Goal: Obtain resource: Obtain resource

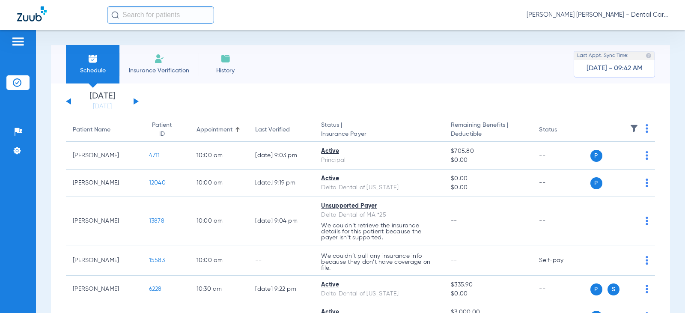
click at [134, 101] on button at bounding box center [136, 101] width 5 height 6
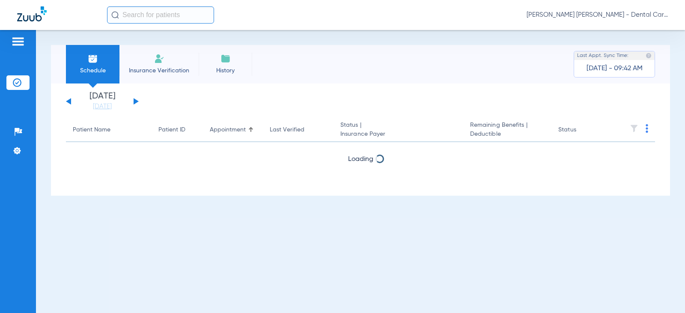
click at [134, 101] on button at bounding box center [136, 101] width 5 height 6
click at [68, 101] on button at bounding box center [68, 101] width 5 height 6
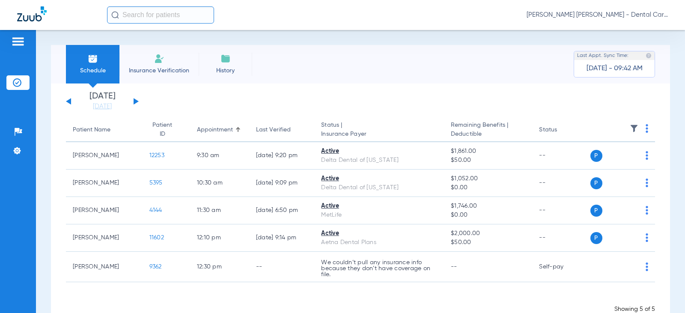
scroll to position [24, 0]
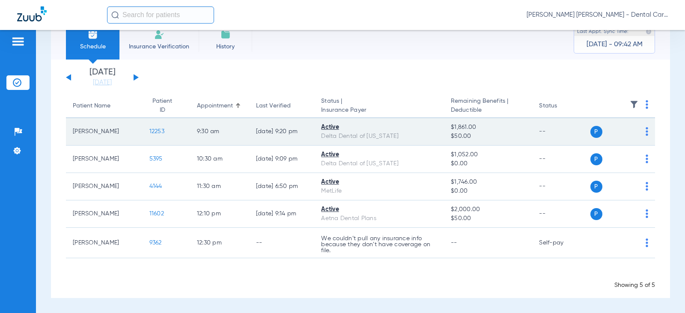
click at [153, 132] on span "12253" at bounding box center [156, 131] width 15 height 6
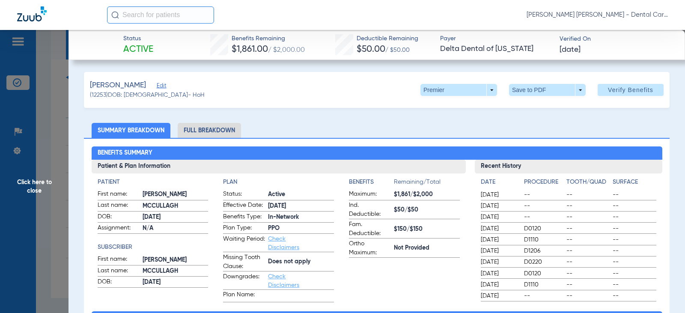
click at [225, 127] on li "Full Breakdown" at bounding box center [209, 130] width 63 height 15
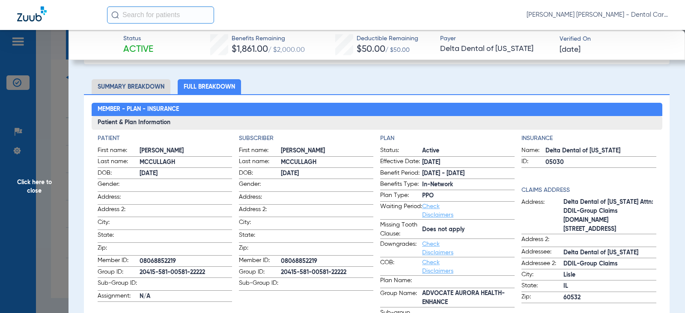
scroll to position [0, 0]
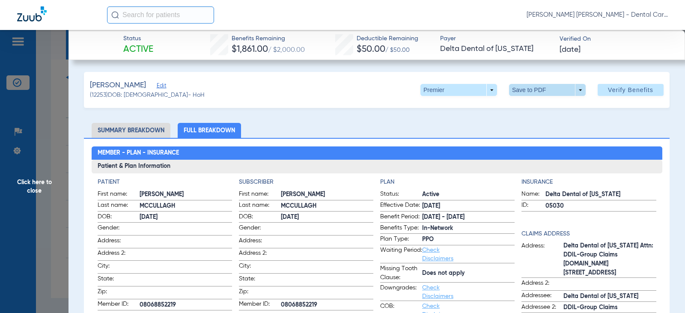
click at [529, 85] on span at bounding box center [547, 90] width 77 height 12
click at [534, 105] on span "Save to PDF" at bounding box center [544, 107] width 34 height 6
click at [529, 94] on span at bounding box center [547, 90] width 77 height 12
click at [534, 105] on span "Save to PDF" at bounding box center [544, 107] width 34 height 6
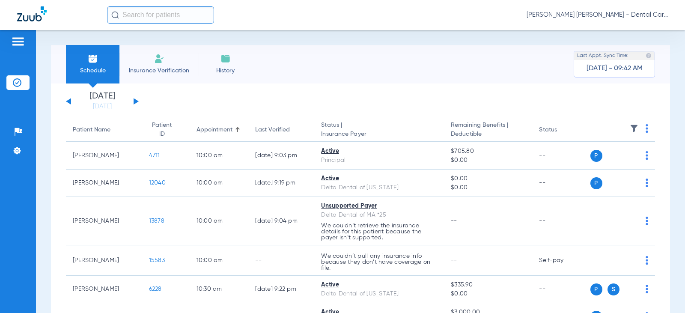
click at [129, 101] on div "Monday 07-28-2025 Tuesday 07-29-2025 Wednesday 07-30-2025 Thursday 07-31-2025 F…" at bounding box center [102, 101] width 73 height 19
click at [134, 101] on button at bounding box center [136, 101] width 5 height 6
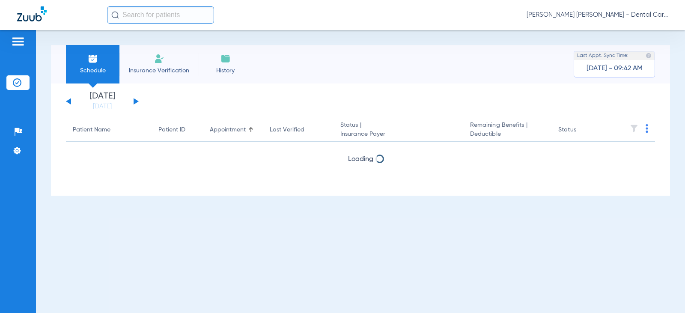
click at [134, 101] on button at bounding box center [136, 101] width 5 height 6
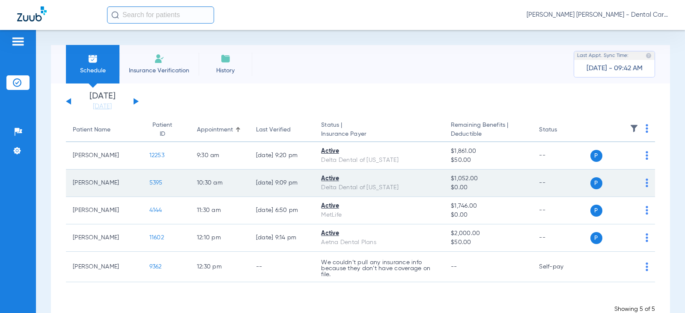
click at [150, 184] on span "5395" at bounding box center [155, 183] width 13 height 6
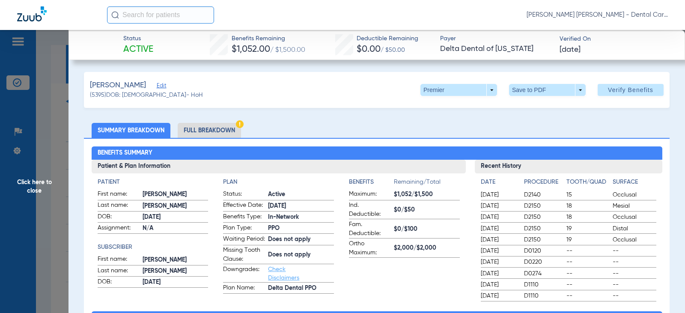
click at [232, 128] on li "Full Breakdown" at bounding box center [209, 130] width 63 height 15
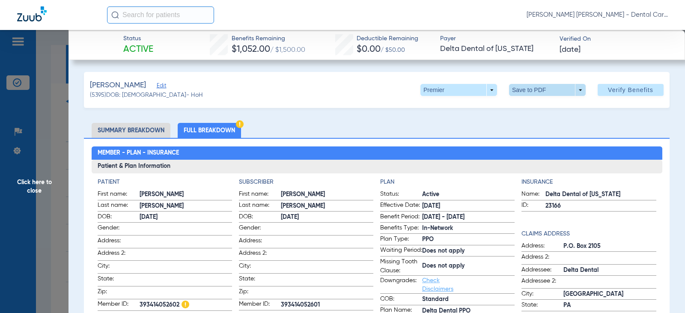
click at [527, 89] on span at bounding box center [547, 90] width 77 height 12
click at [532, 105] on span "Save to PDF" at bounding box center [544, 107] width 34 height 6
click at [30, 188] on span "Click here to close" at bounding box center [34, 186] width 68 height 313
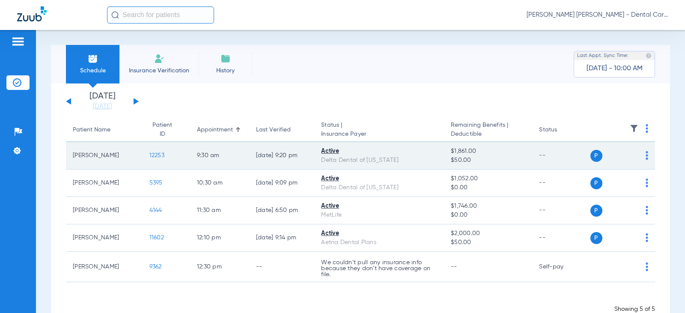
scroll to position [24, 0]
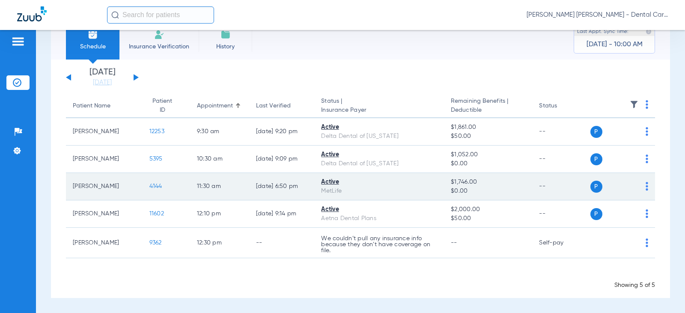
click at [149, 183] on span "4144" at bounding box center [155, 186] width 13 height 6
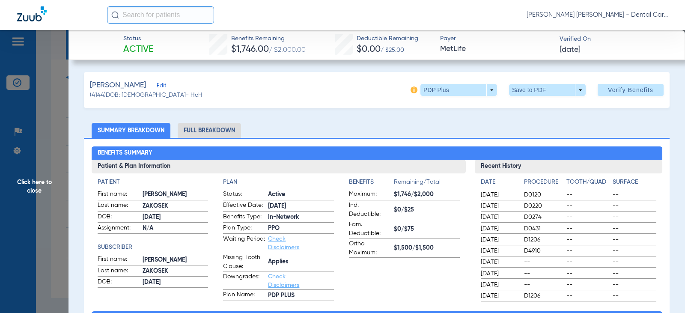
click at [226, 128] on li "Full Breakdown" at bounding box center [209, 130] width 63 height 15
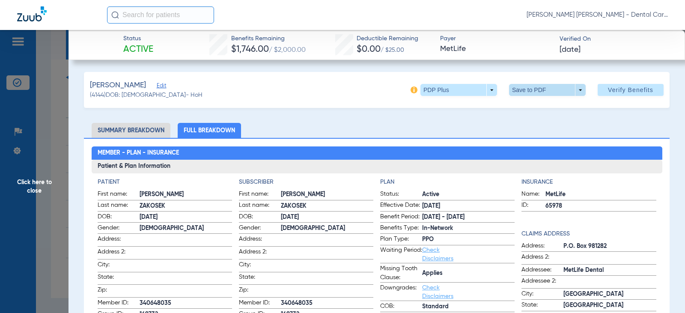
click at [537, 92] on span at bounding box center [547, 90] width 21 height 21
click at [535, 109] on span "Save to PDF" at bounding box center [544, 107] width 34 height 6
click at [39, 189] on span "Click here to close" at bounding box center [34, 186] width 68 height 313
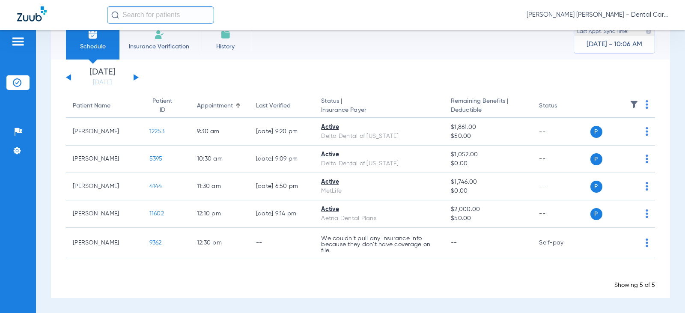
click at [128, 80] on div "Monday 07-28-2025 Tuesday 07-29-2025 Wednesday 07-30-2025 Thursday 07-31-2025 F…" at bounding box center [102, 77] width 73 height 19
click at [133, 79] on div "Monday 07-28-2025 Tuesday 07-29-2025 Wednesday 07-30-2025 Thursday 07-31-2025 F…" at bounding box center [102, 77] width 73 height 19
click at [135, 77] on button at bounding box center [136, 77] width 5 height 6
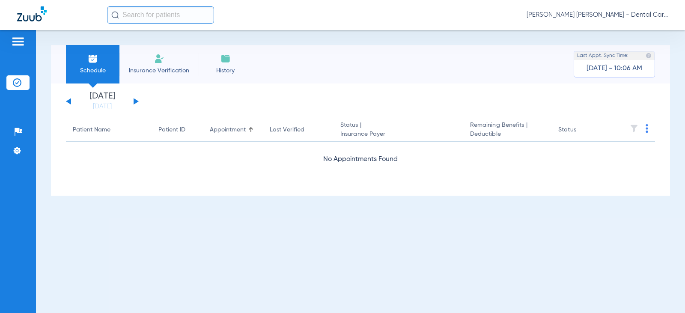
click at [135, 77] on li "Insurance Verification" at bounding box center [158, 64] width 79 height 39
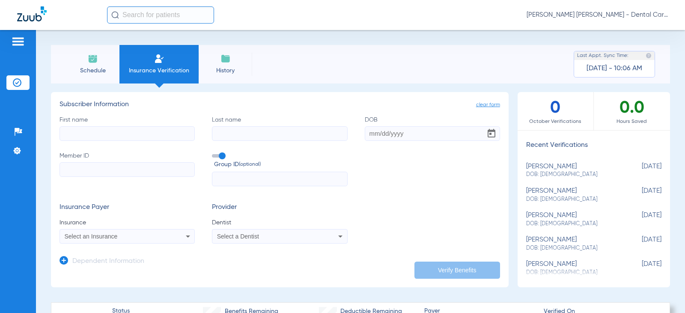
click at [100, 68] on span "Schedule" at bounding box center [92, 70] width 41 height 9
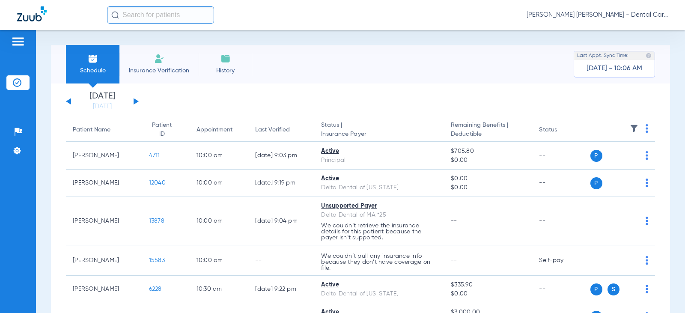
click at [135, 100] on button at bounding box center [136, 101] width 5 height 6
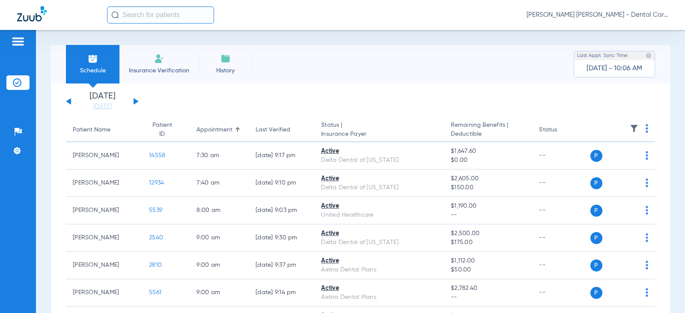
click at [134, 102] on button at bounding box center [136, 101] width 5 height 6
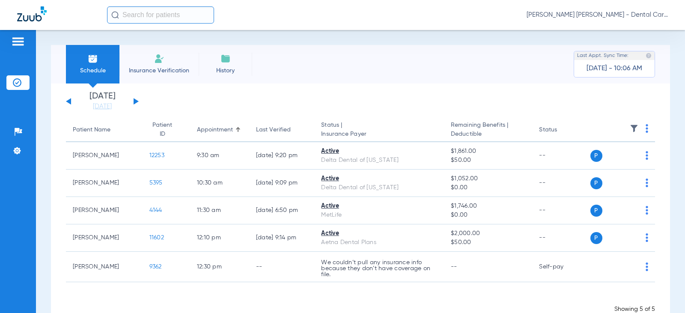
click at [134, 102] on button at bounding box center [136, 101] width 5 height 6
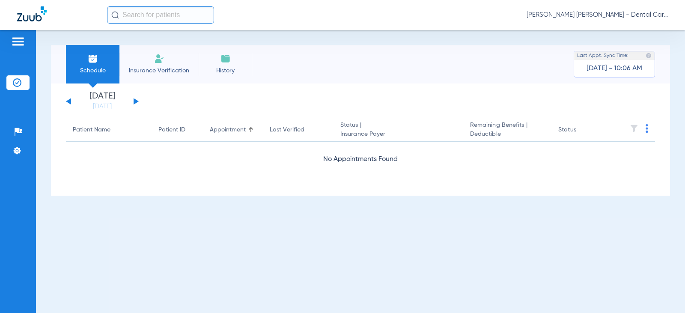
click at [134, 102] on button at bounding box center [136, 101] width 5 height 6
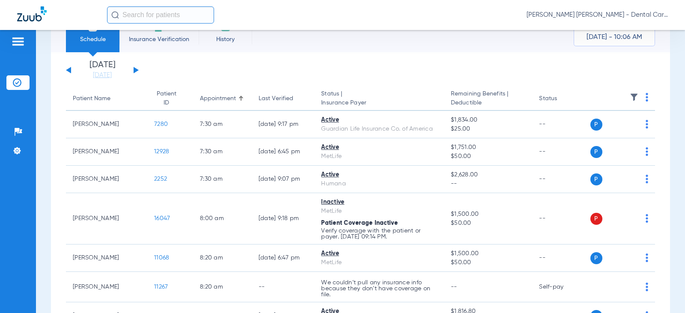
scroll to position [86, 0]
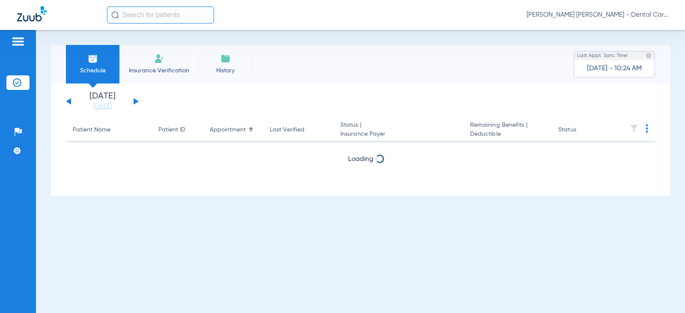
click at [134, 98] on button at bounding box center [136, 101] width 5 height 6
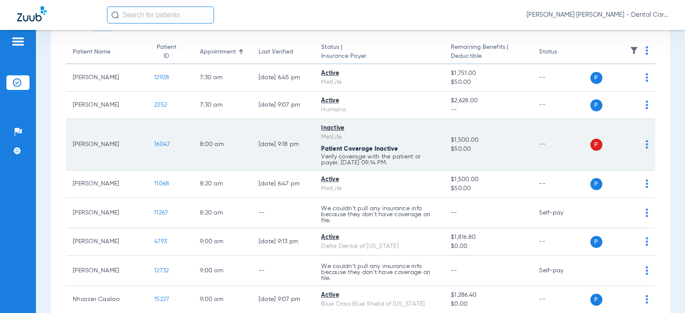
scroll to position [86, 0]
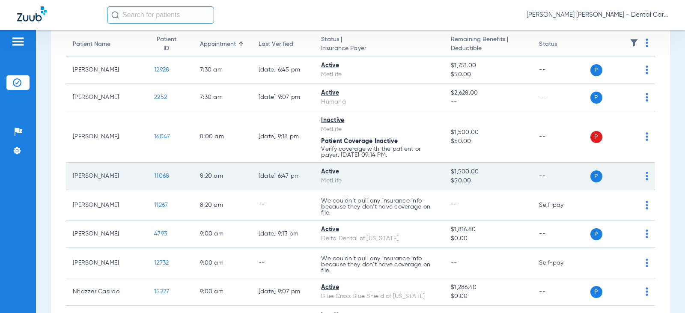
click at [154, 174] on span "11068" at bounding box center [161, 176] width 15 height 6
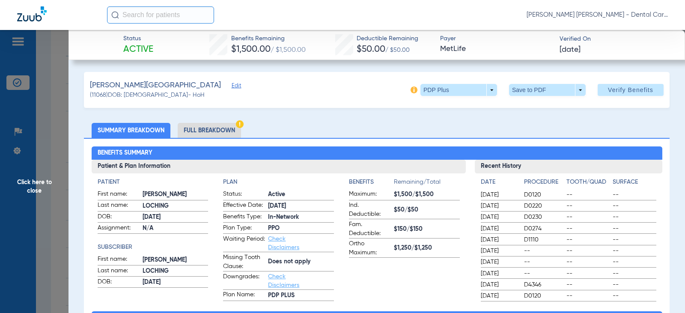
click at [218, 131] on li "Full Breakdown" at bounding box center [209, 130] width 63 height 15
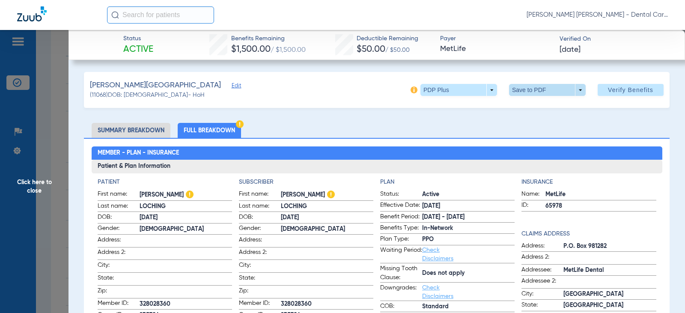
click at [530, 90] on span at bounding box center [547, 90] width 77 height 12
click at [533, 105] on span "Save to PDF" at bounding box center [544, 107] width 34 height 6
click at [29, 184] on span "Click here to close" at bounding box center [34, 186] width 68 height 313
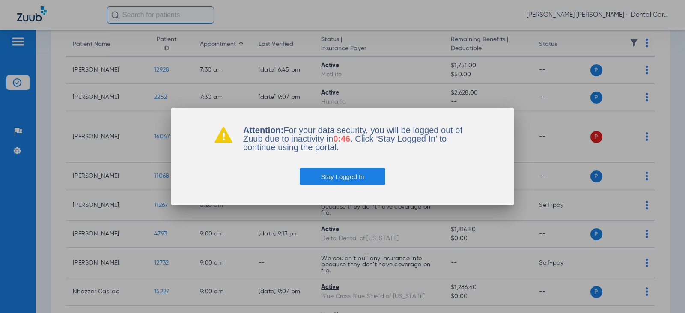
click at [352, 180] on button "Stay Logged In" at bounding box center [343, 176] width 86 height 17
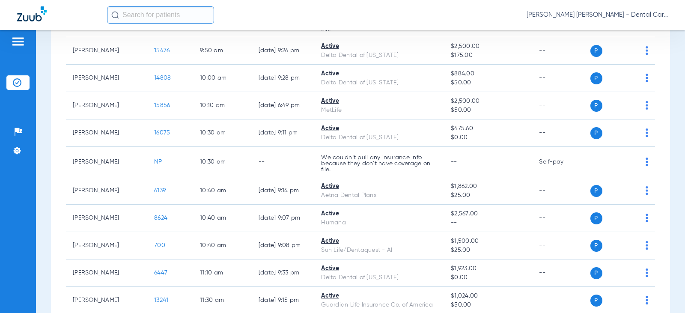
scroll to position [599, 0]
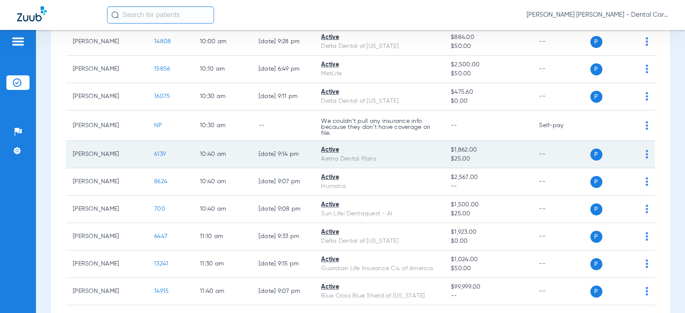
click at [154, 157] on span "6139" at bounding box center [160, 154] width 12 height 6
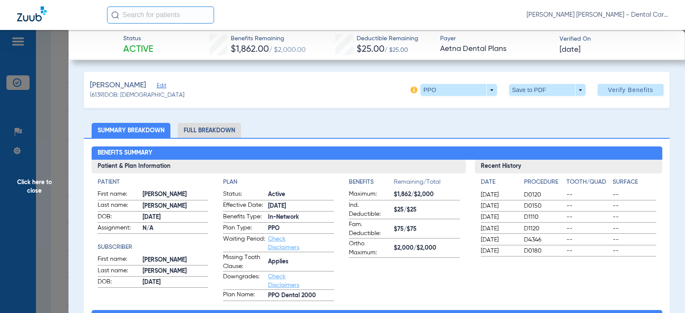
click at [214, 131] on li "Full Breakdown" at bounding box center [209, 130] width 63 height 15
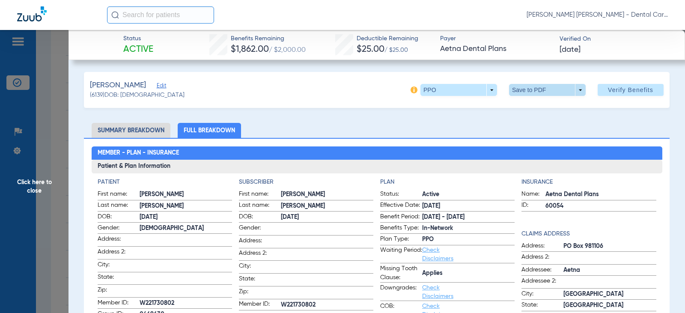
click at [538, 87] on span at bounding box center [547, 90] width 21 height 21
click at [535, 111] on button "insert_drive_file Save to PDF" at bounding box center [535, 106] width 65 height 17
click at [30, 184] on span "Click here to close" at bounding box center [34, 186] width 68 height 313
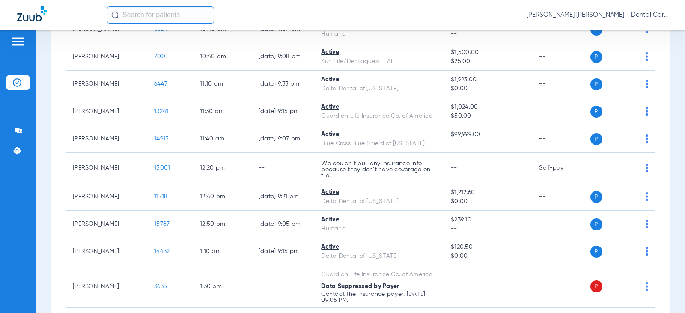
scroll to position [770, 0]
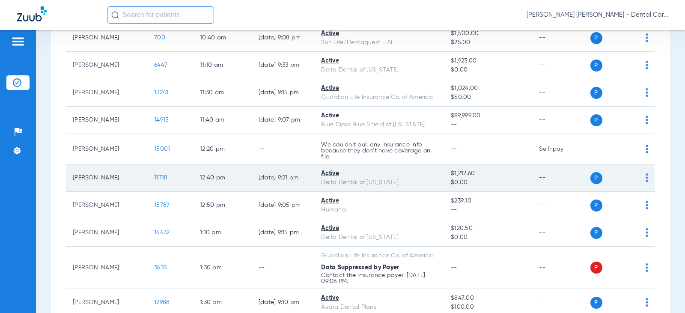
click at [154, 181] on span "11718" at bounding box center [160, 178] width 13 height 6
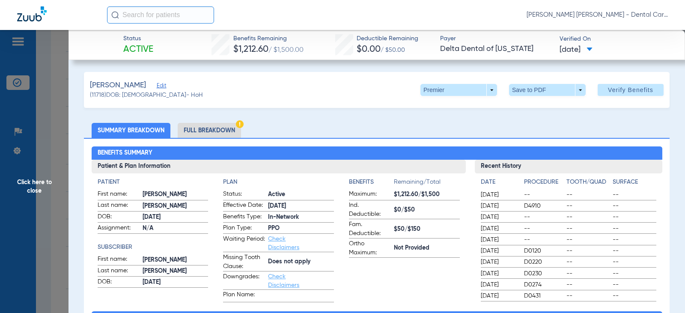
click at [226, 131] on li "Full Breakdown" at bounding box center [209, 130] width 63 height 15
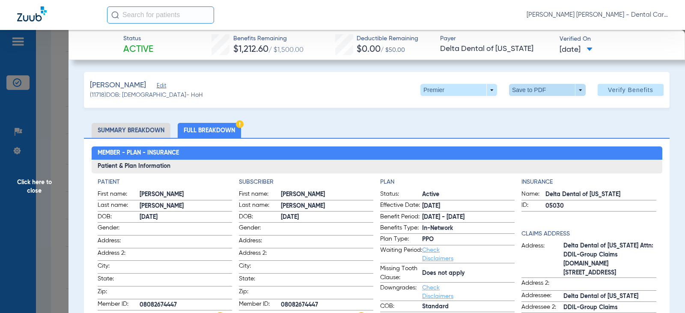
click at [526, 89] on span at bounding box center [547, 90] width 77 height 12
click at [535, 108] on span "Save to PDF" at bounding box center [544, 107] width 34 height 6
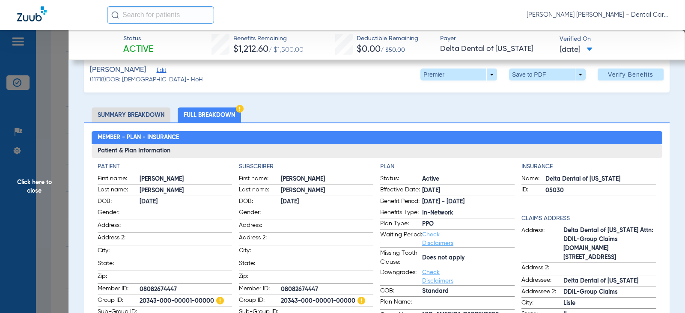
scroll to position [0, 0]
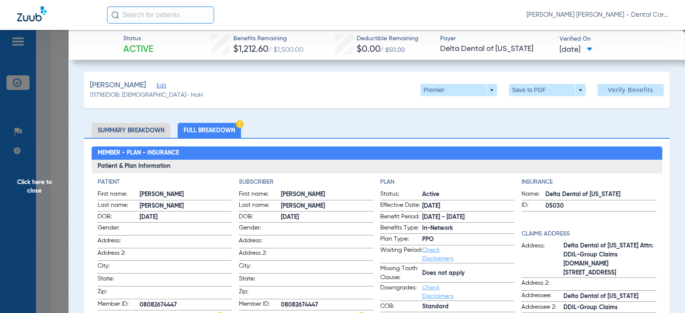
click at [32, 184] on span "Click here to close" at bounding box center [34, 186] width 68 height 313
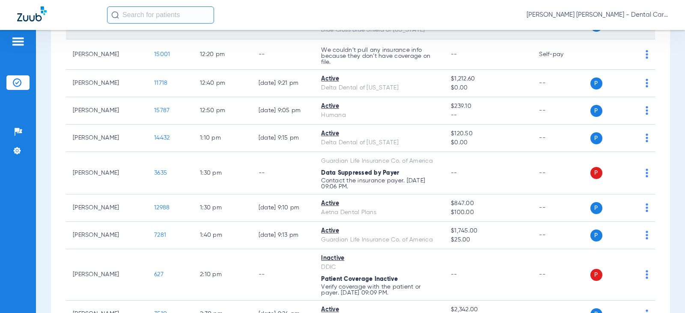
scroll to position [899, 0]
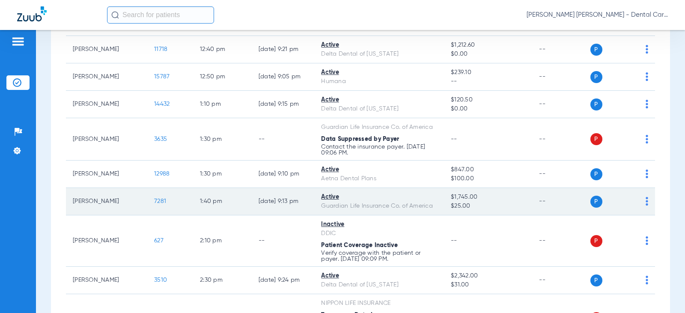
click at [154, 204] on span "7281" at bounding box center [160, 201] width 12 height 6
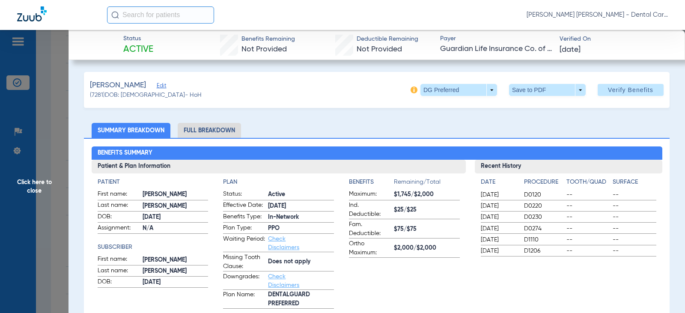
click at [219, 133] on li "Full Breakdown" at bounding box center [209, 130] width 63 height 15
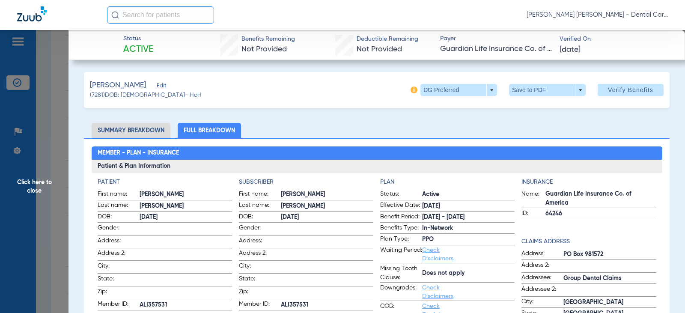
click at [538, 92] on span at bounding box center [547, 90] width 21 height 21
click at [534, 109] on span "Save to PDF" at bounding box center [544, 107] width 34 height 6
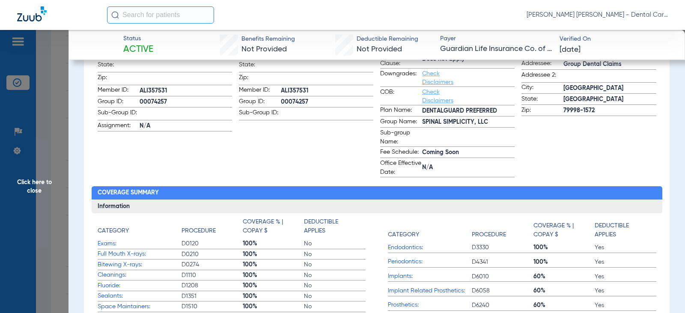
scroll to position [0, 0]
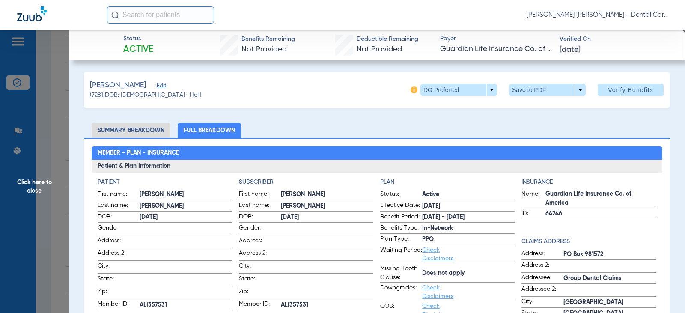
click at [31, 184] on span "Click here to close" at bounding box center [34, 186] width 68 height 313
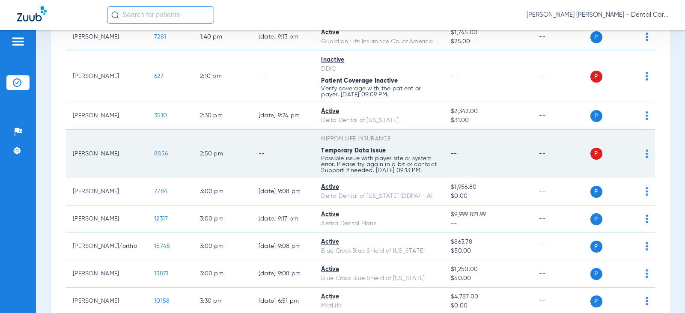
scroll to position [1113, 0]
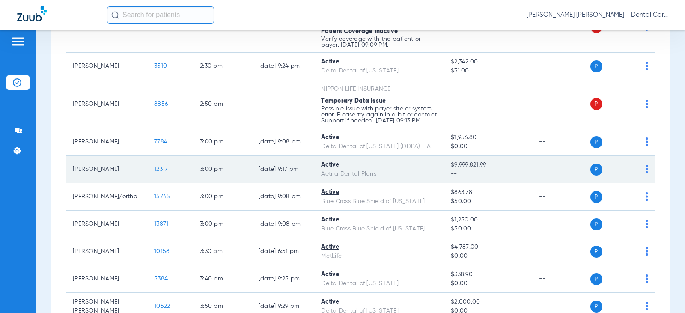
click at [154, 172] on span "12317" at bounding box center [161, 169] width 14 height 6
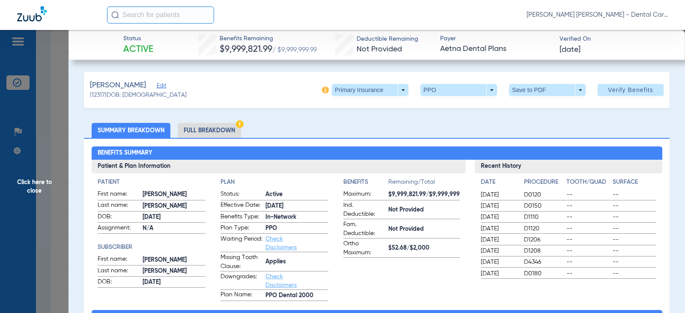
click at [227, 128] on li "Full Breakdown" at bounding box center [209, 130] width 63 height 15
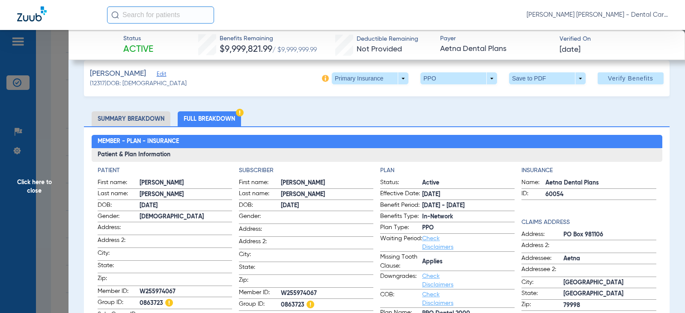
scroll to position [0, 0]
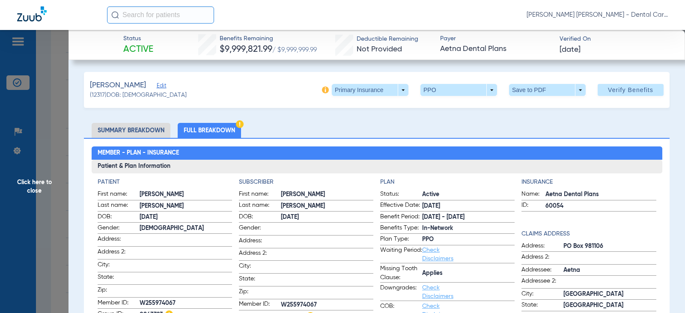
click at [544, 90] on span at bounding box center [547, 90] width 21 height 21
click at [543, 108] on span "Save to PDF" at bounding box center [544, 107] width 34 height 6
click at [27, 183] on span "Click here to close" at bounding box center [34, 186] width 68 height 313
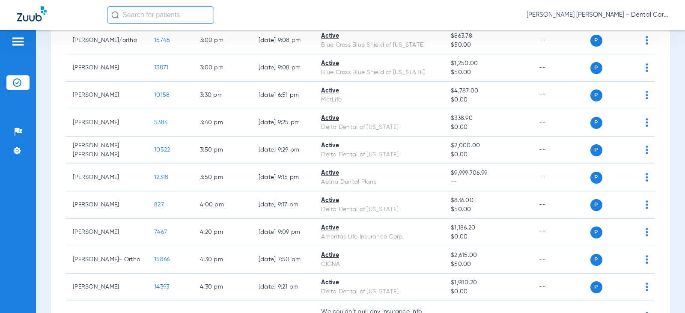
scroll to position [1284, 0]
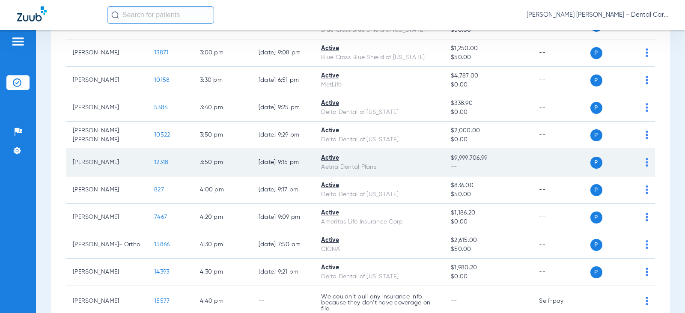
click at [156, 165] on span "12318" at bounding box center [161, 162] width 14 height 6
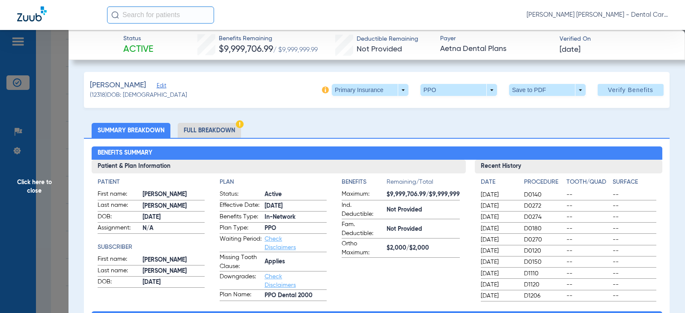
click at [209, 131] on li "Full Breakdown" at bounding box center [209, 130] width 63 height 15
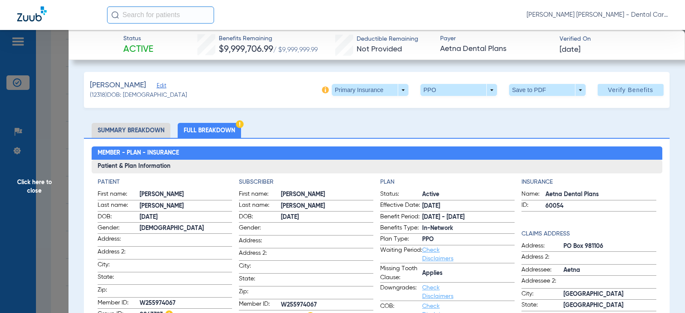
click at [524, 89] on span at bounding box center [547, 90] width 77 height 12
click at [529, 107] on span "Save to PDF" at bounding box center [544, 107] width 34 height 6
